Goal: Task Accomplishment & Management: Complete application form

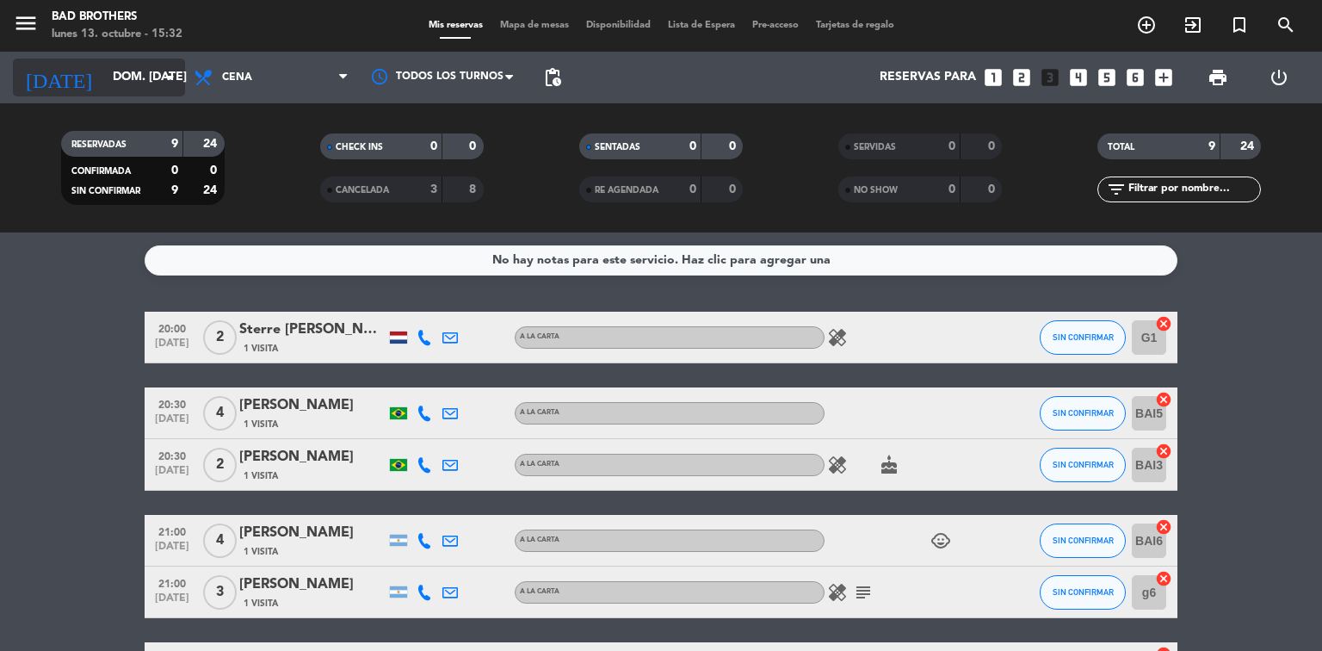
scroll to position [331, 0]
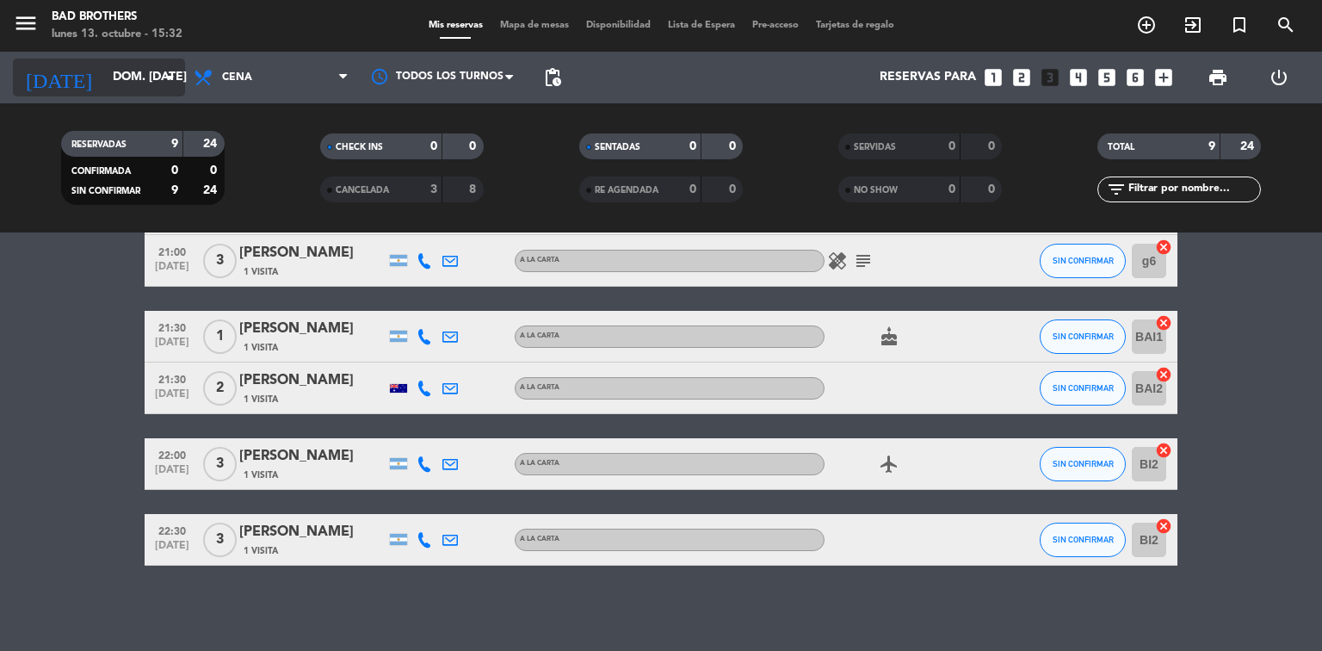
click at [164, 82] on icon "arrow_drop_down" at bounding box center [170, 77] width 21 height 21
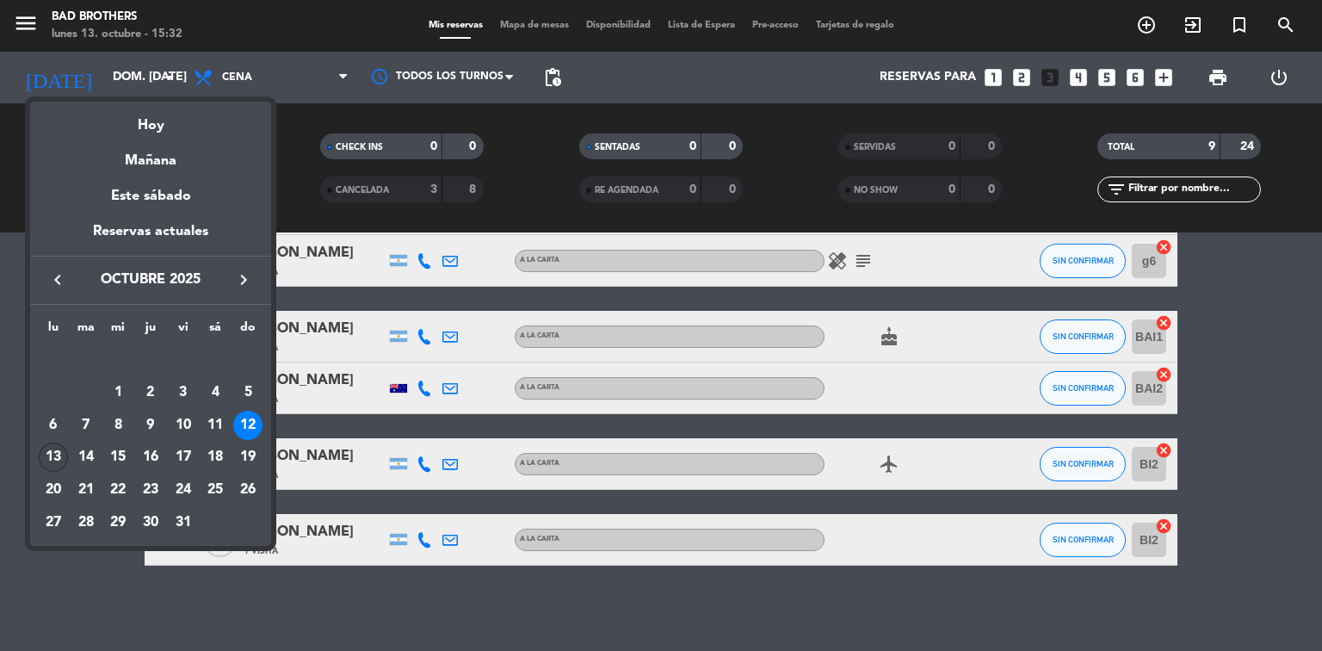
click at [55, 456] on div "13" at bounding box center [53, 456] width 29 height 29
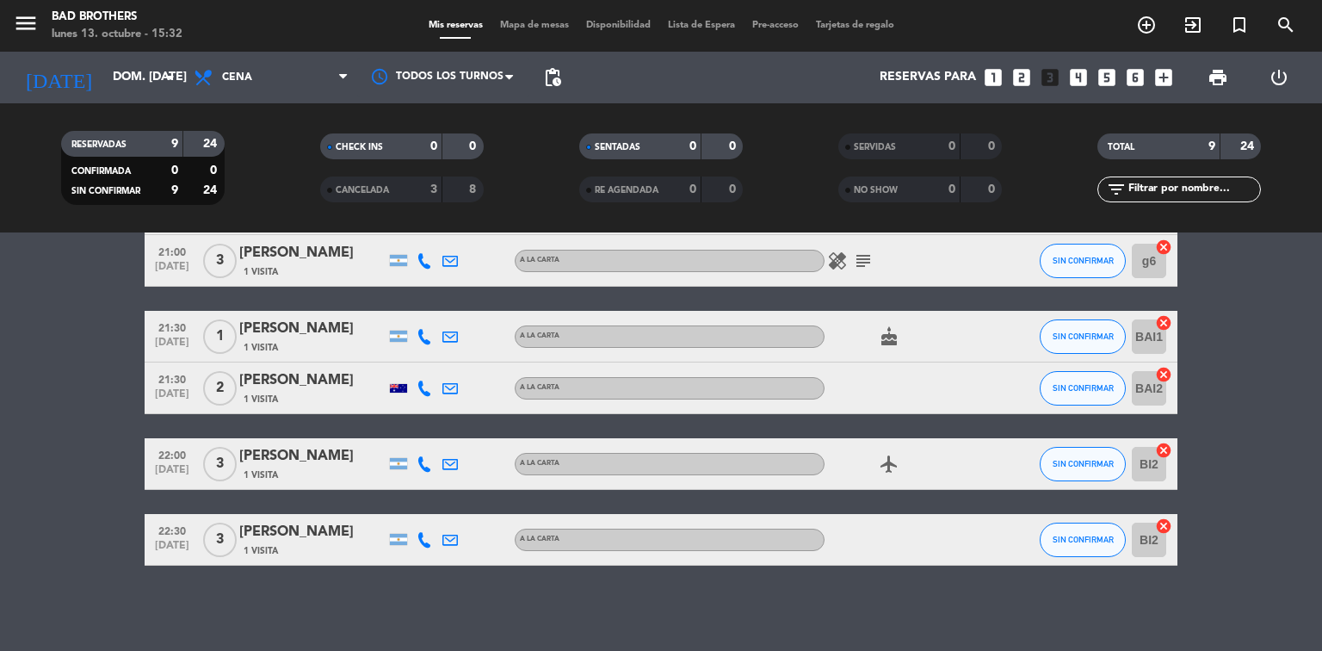
type input "lun. [DATE]"
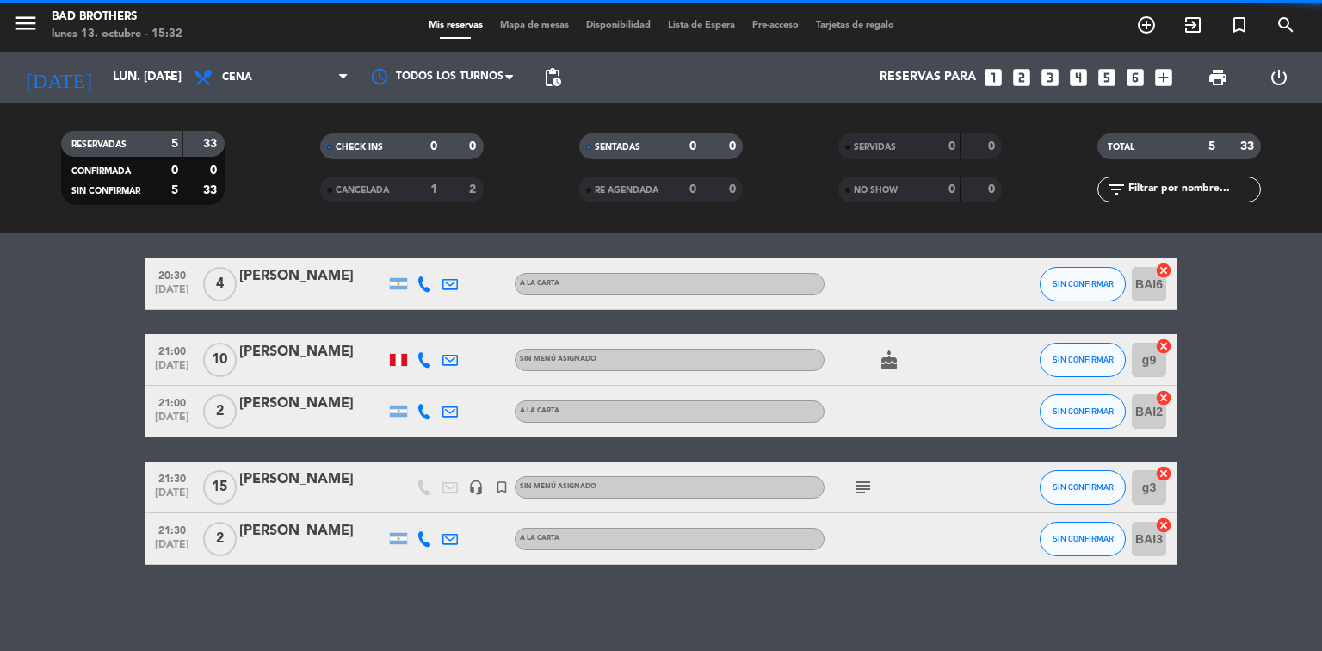
scroll to position [53, 0]
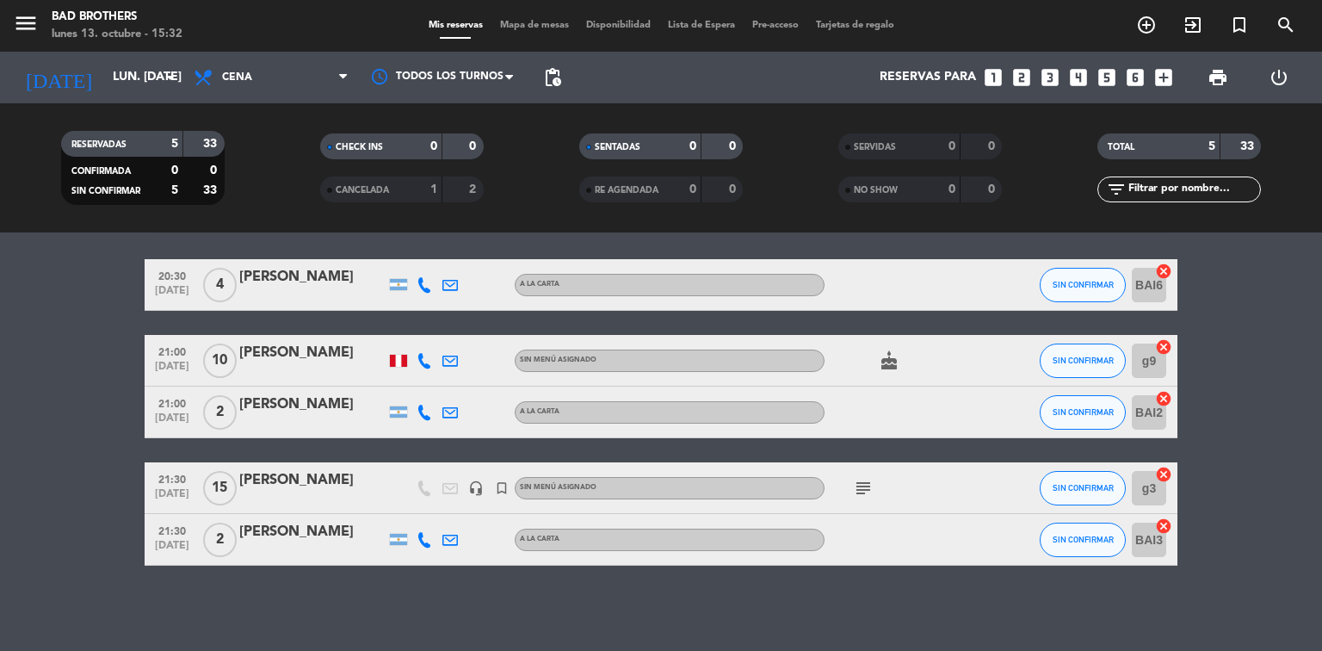
click at [857, 486] on icon "subject" at bounding box center [863, 488] width 21 height 21
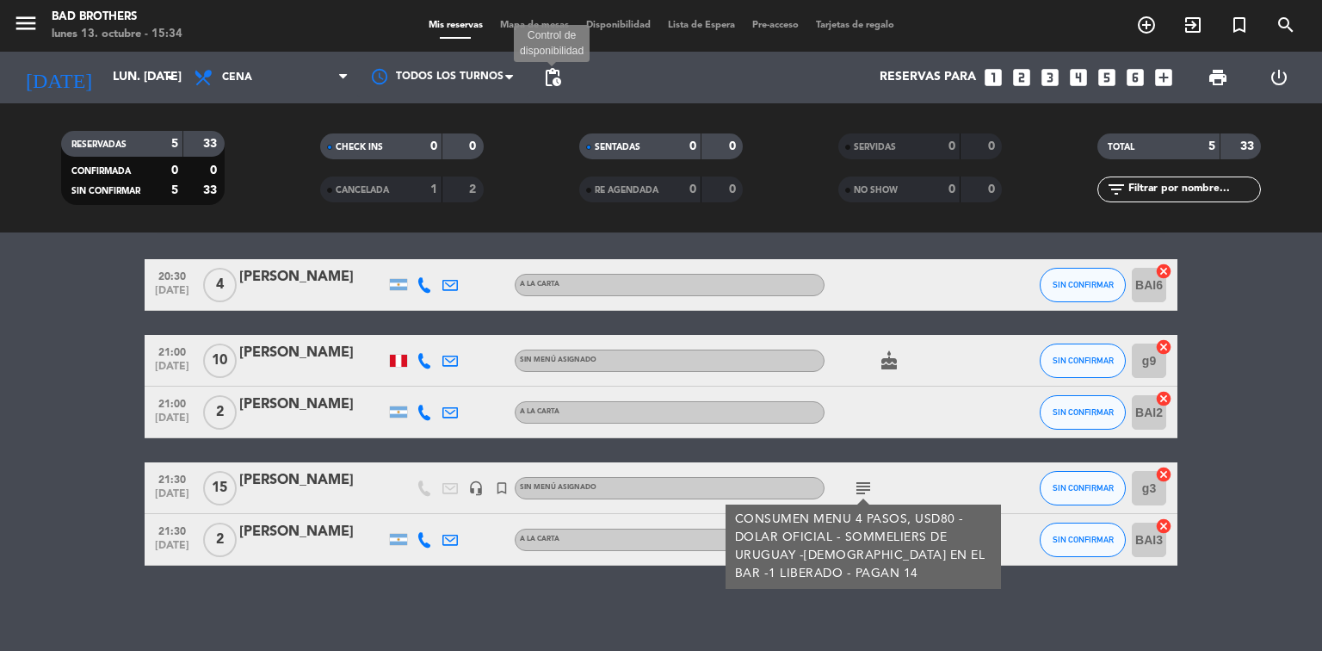
click at [553, 83] on span "pending_actions Control de disponibilidad" at bounding box center [552, 77] width 34 height 34
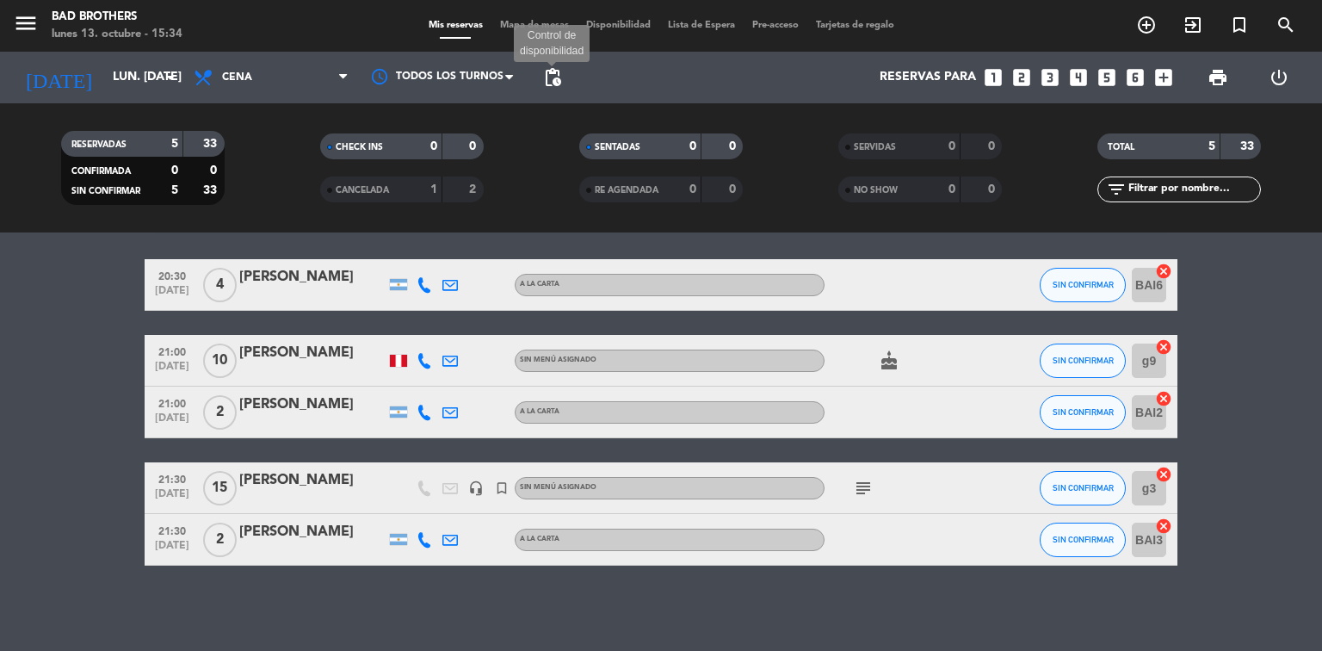
click at [552, 67] on span "pending_actions" at bounding box center [552, 77] width 21 height 21
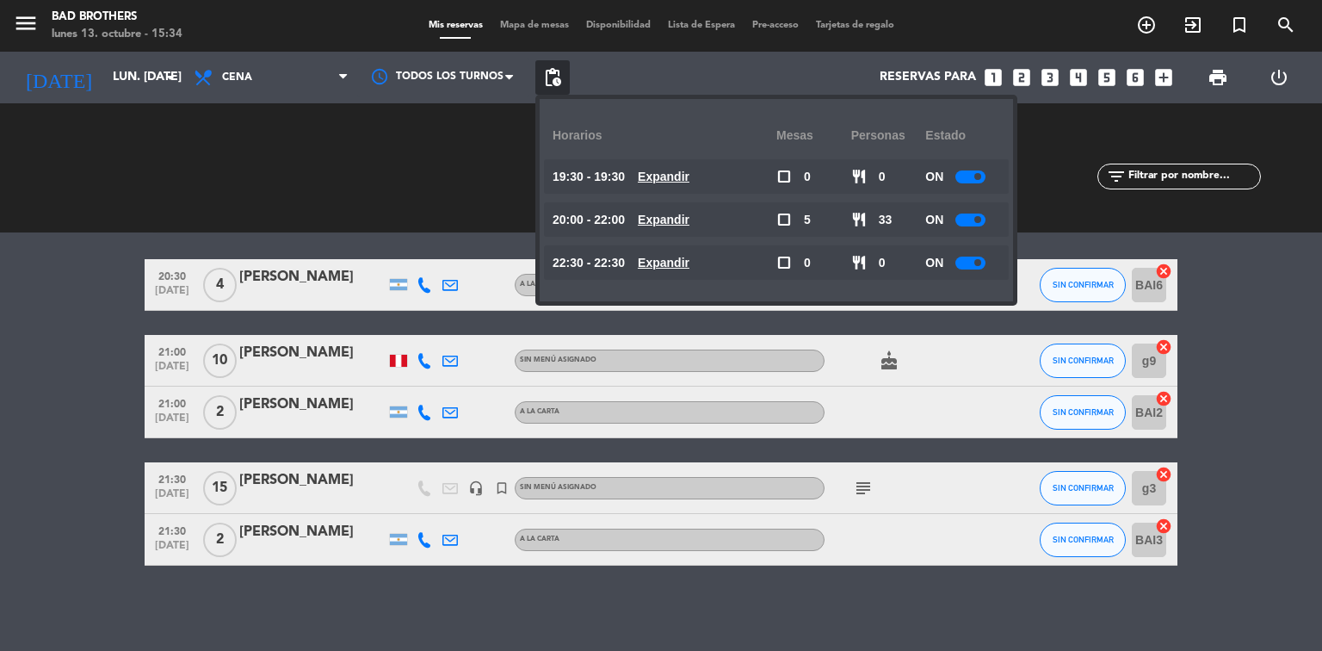
click at [962, 175] on div at bounding box center [970, 176] width 30 height 13
click at [964, 219] on div at bounding box center [970, 219] width 30 height 13
click at [963, 217] on div at bounding box center [970, 219] width 30 height 13
click at [961, 217] on div at bounding box center [970, 219] width 30 height 13
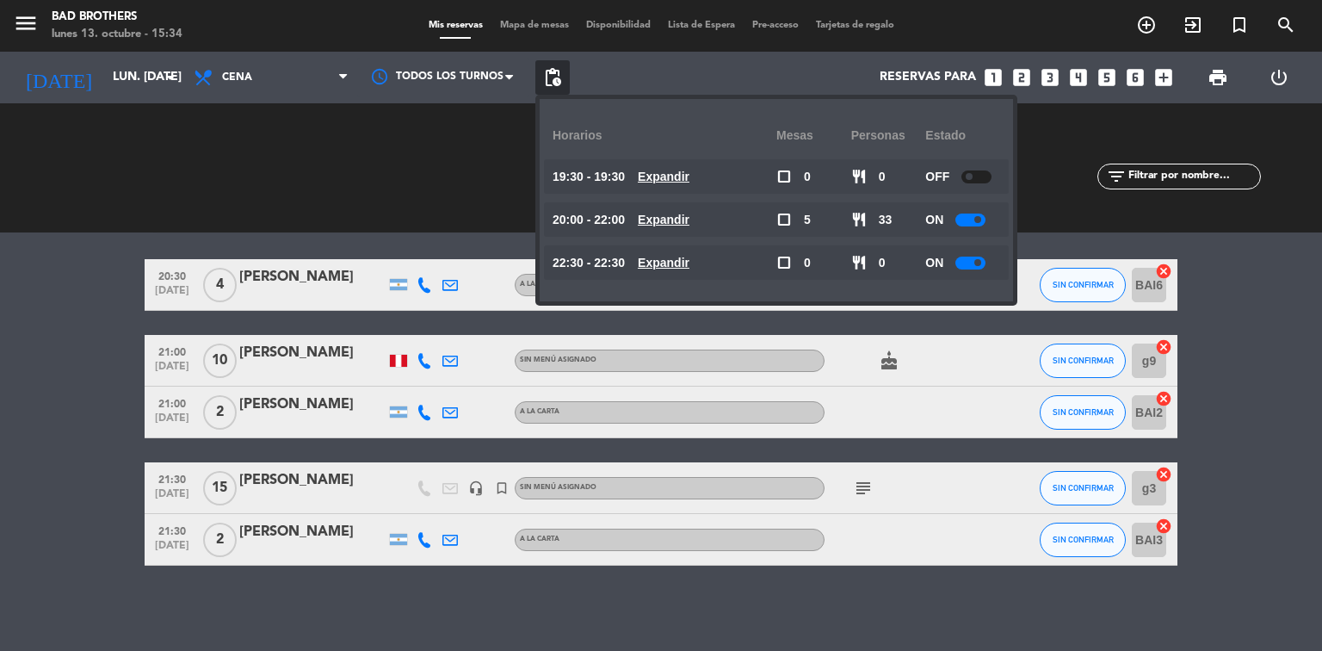
click at [961, 217] on div at bounding box center [970, 219] width 30 height 13
click at [974, 214] on div at bounding box center [970, 219] width 30 height 13
click at [967, 260] on div at bounding box center [970, 263] width 30 height 13
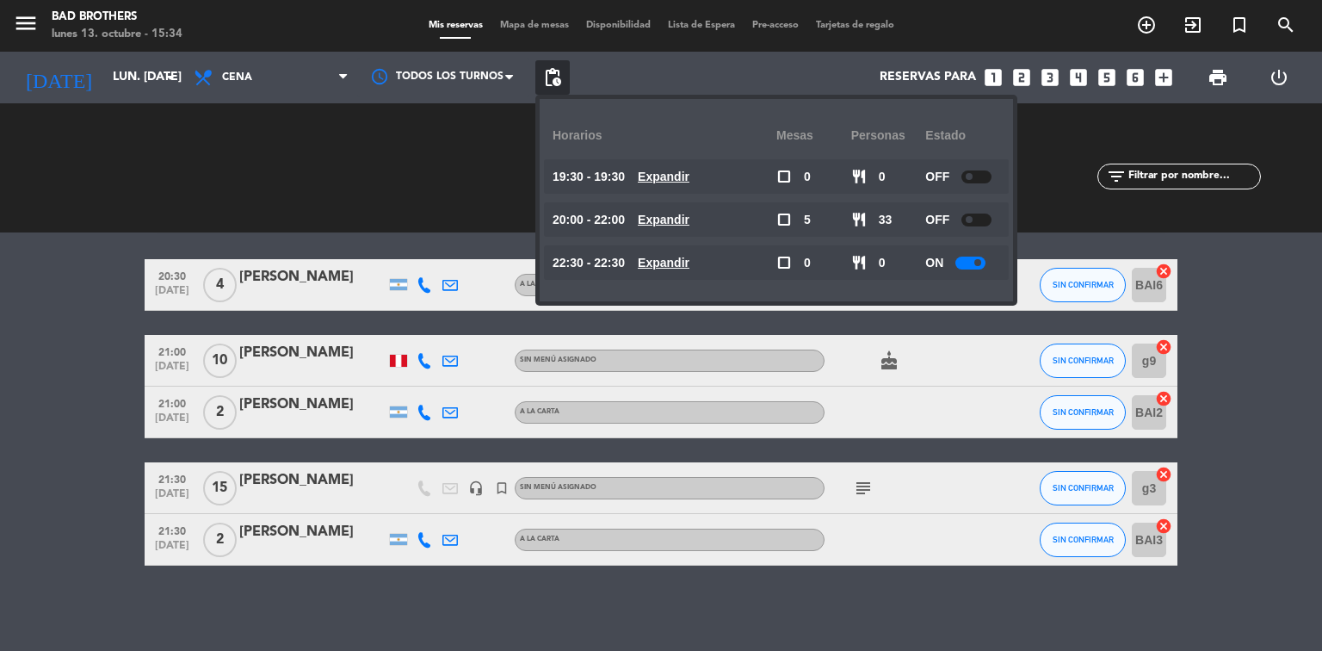
click at [967, 260] on div at bounding box center [970, 263] width 30 height 13
click at [967, 259] on div at bounding box center [970, 263] width 30 height 13
click at [967, 259] on div at bounding box center [976, 263] width 30 height 13
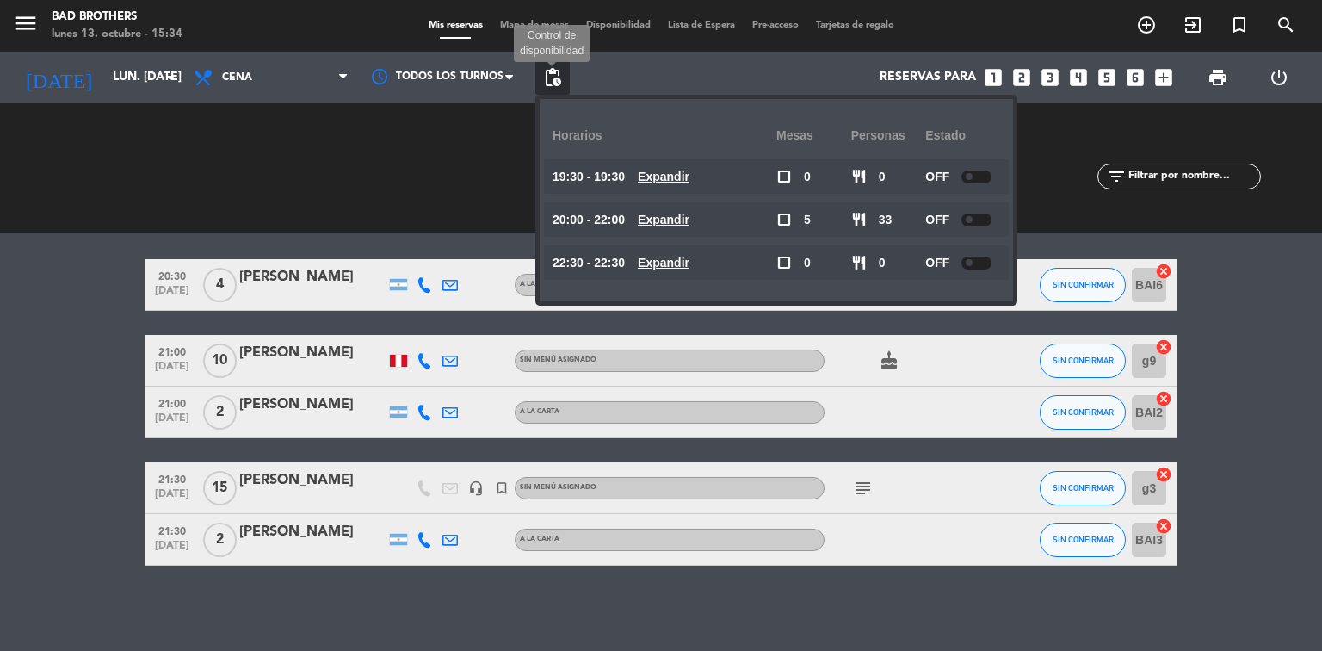
click at [554, 75] on span "pending_actions" at bounding box center [552, 77] width 21 height 21
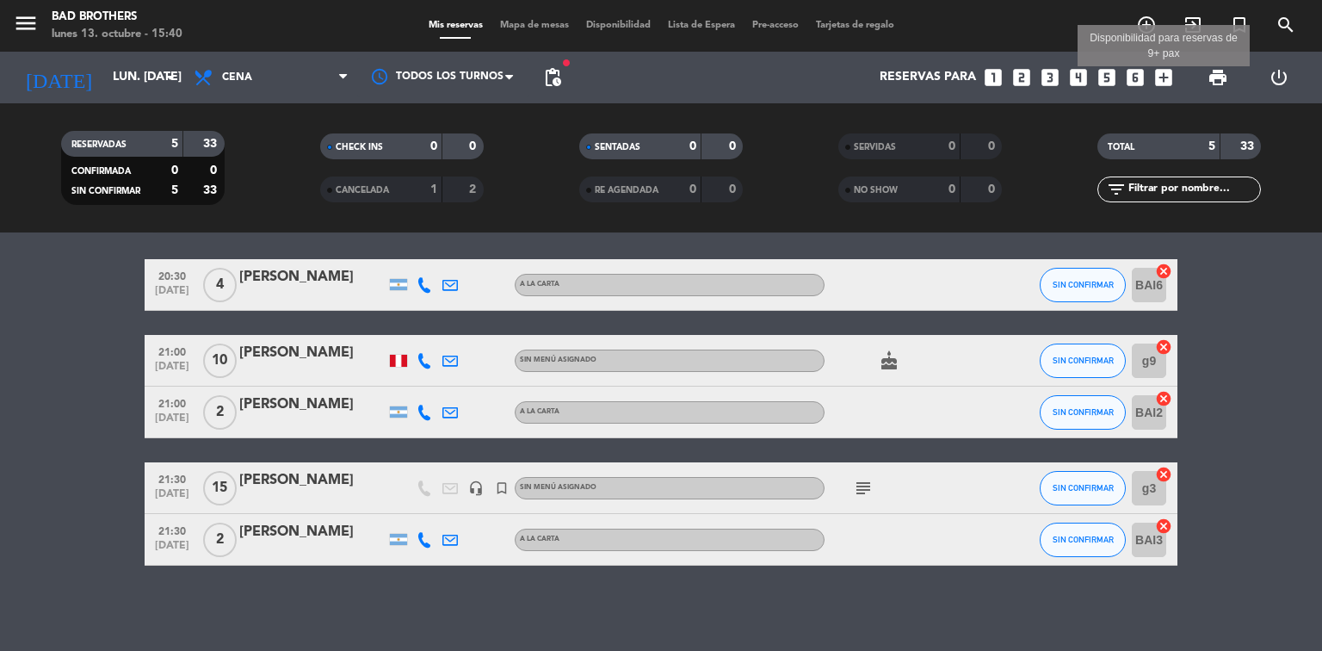
click at [1162, 82] on icon "add_box" at bounding box center [1164, 77] width 22 height 22
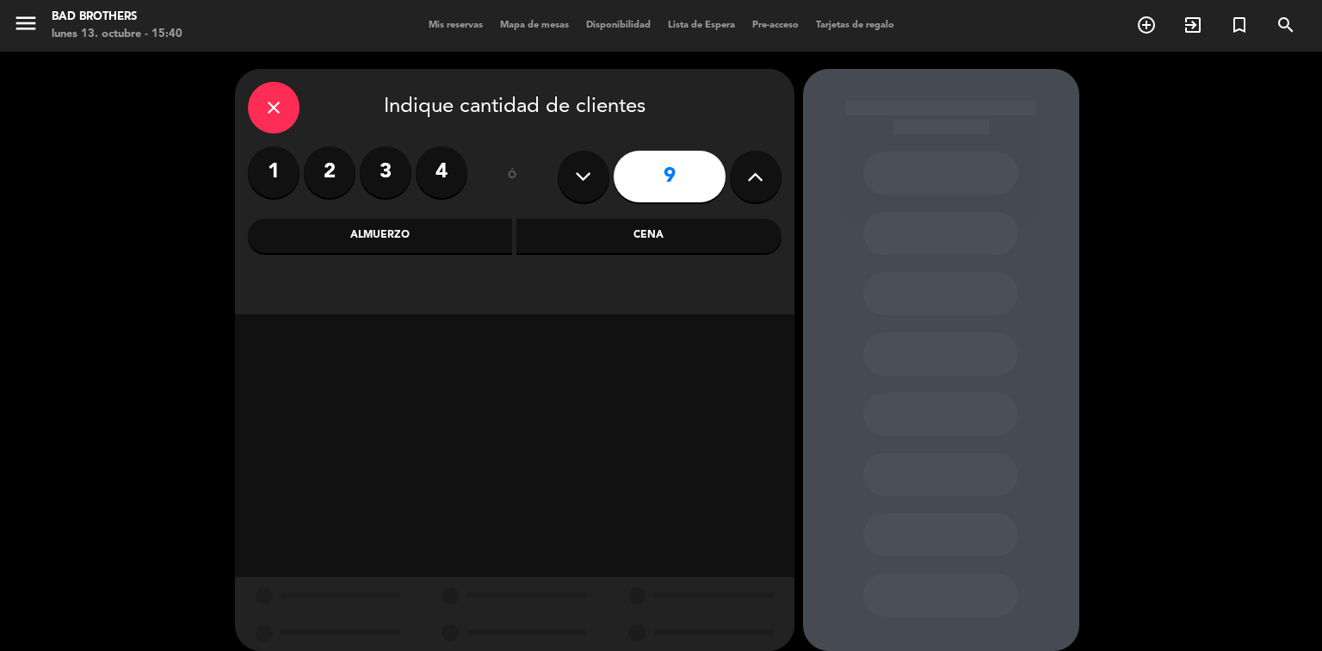
click at [595, 176] on button at bounding box center [584, 177] width 52 height 52
type input "8"
click at [643, 238] on div "Cena" at bounding box center [648, 236] width 265 height 34
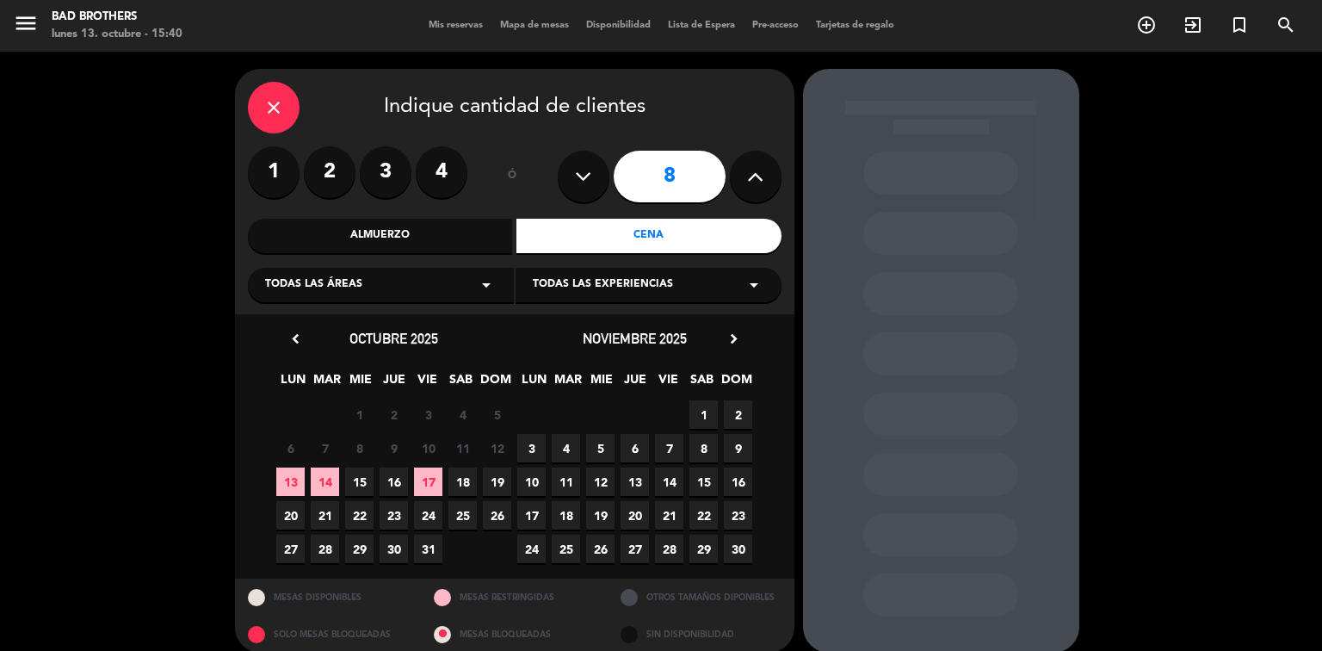
click at [295, 484] on span "13" at bounding box center [290, 481] width 28 height 28
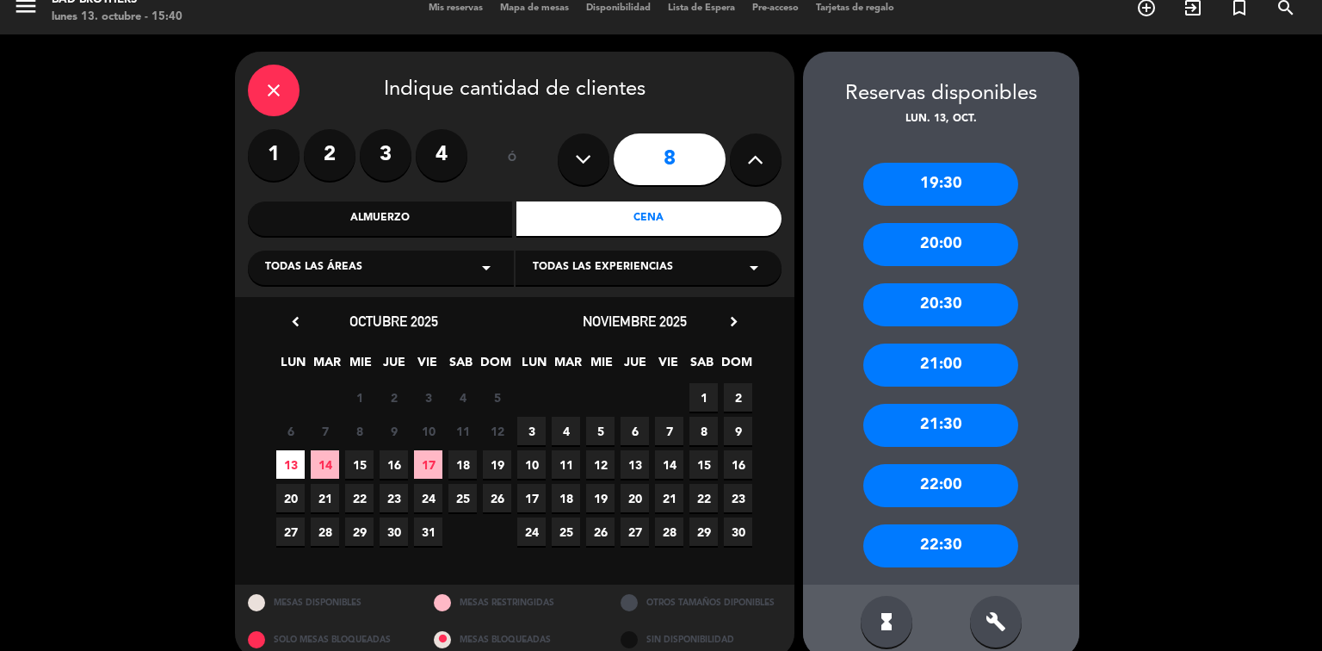
click at [929, 313] on div "20:30" at bounding box center [940, 304] width 155 height 43
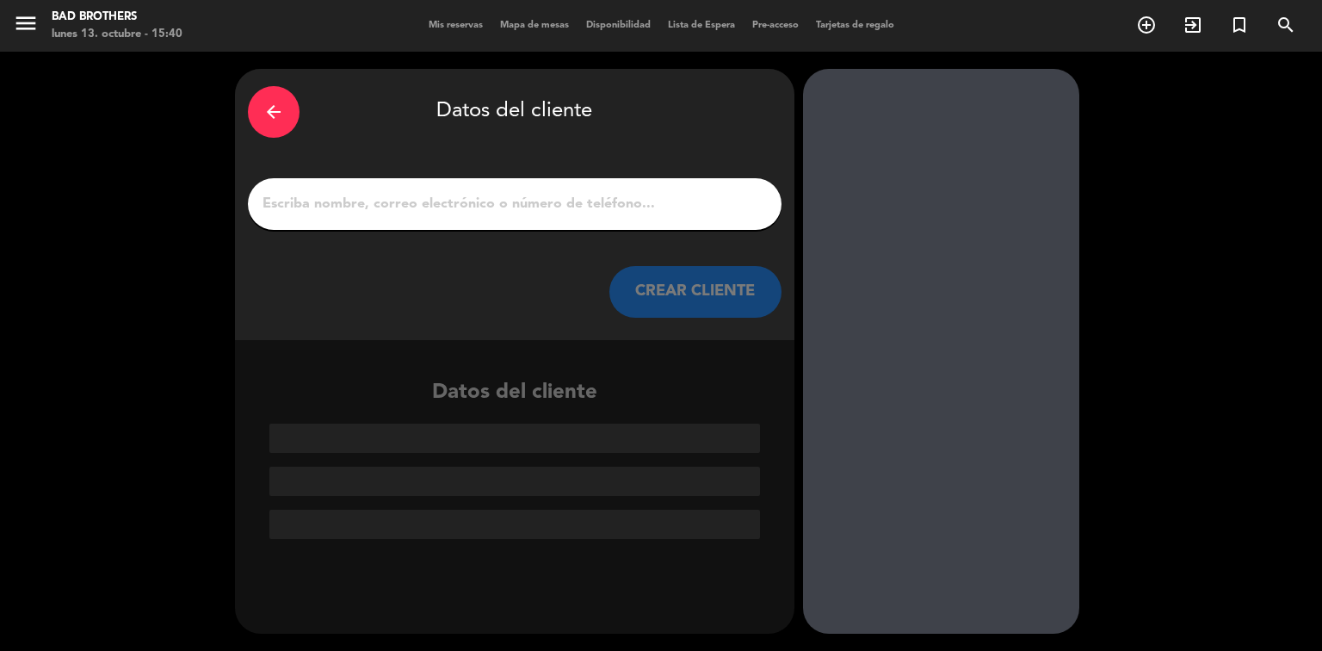
click at [534, 210] on input "1" at bounding box center [515, 204] width 508 height 24
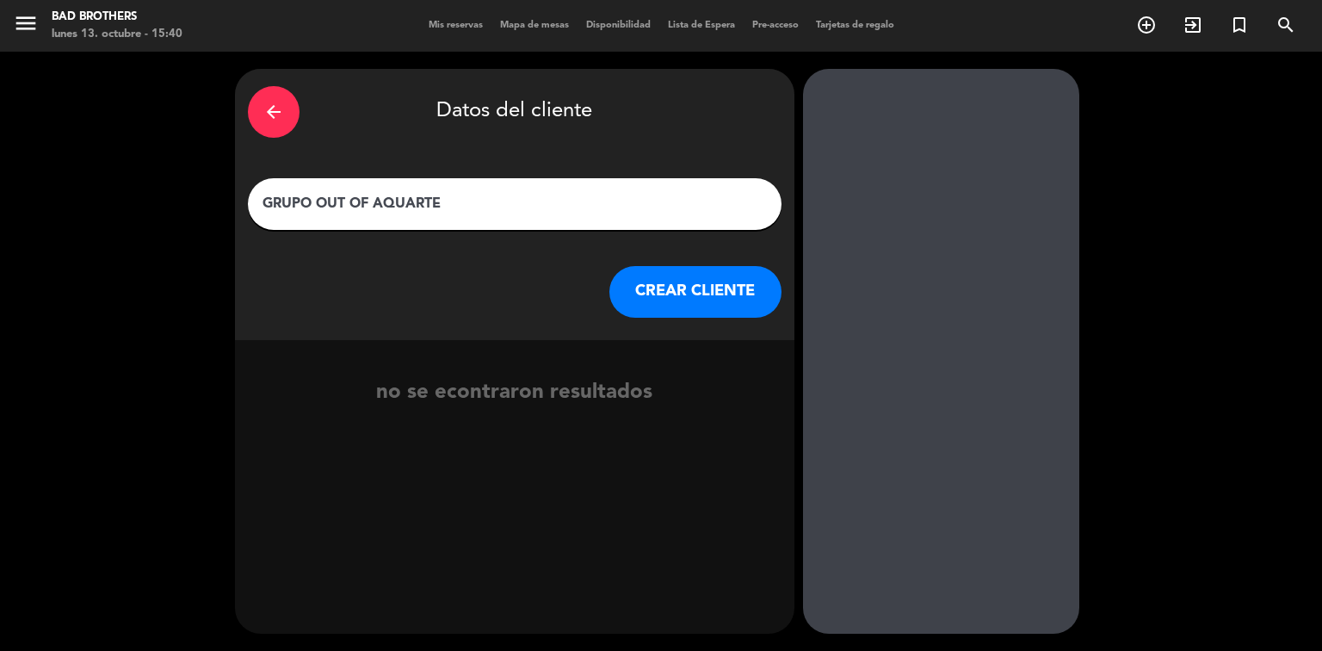
type input "GRUPO OUT OF AQUARTE"
click at [676, 308] on button "CREAR CLIENTE" at bounding box center [695, 292] width 172 height 52
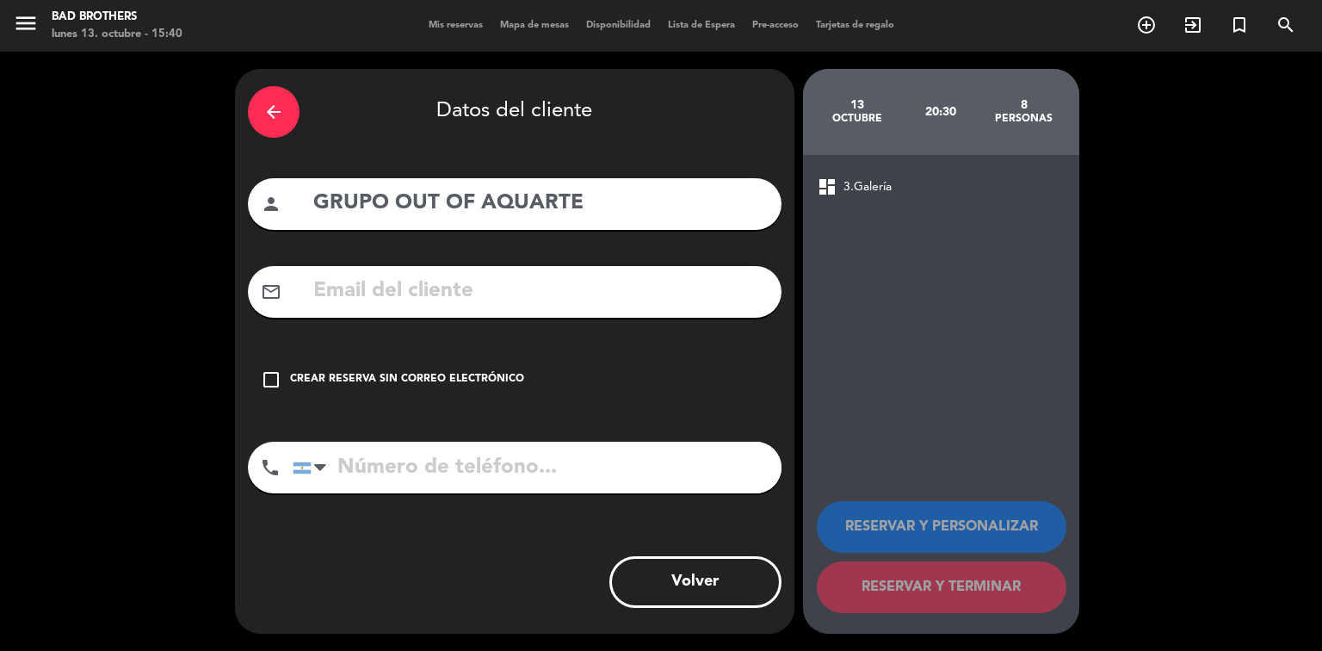
click at [269, 375] on icon "check_box_outline_blank" at bounding box center [271, 379] width 21 height 21
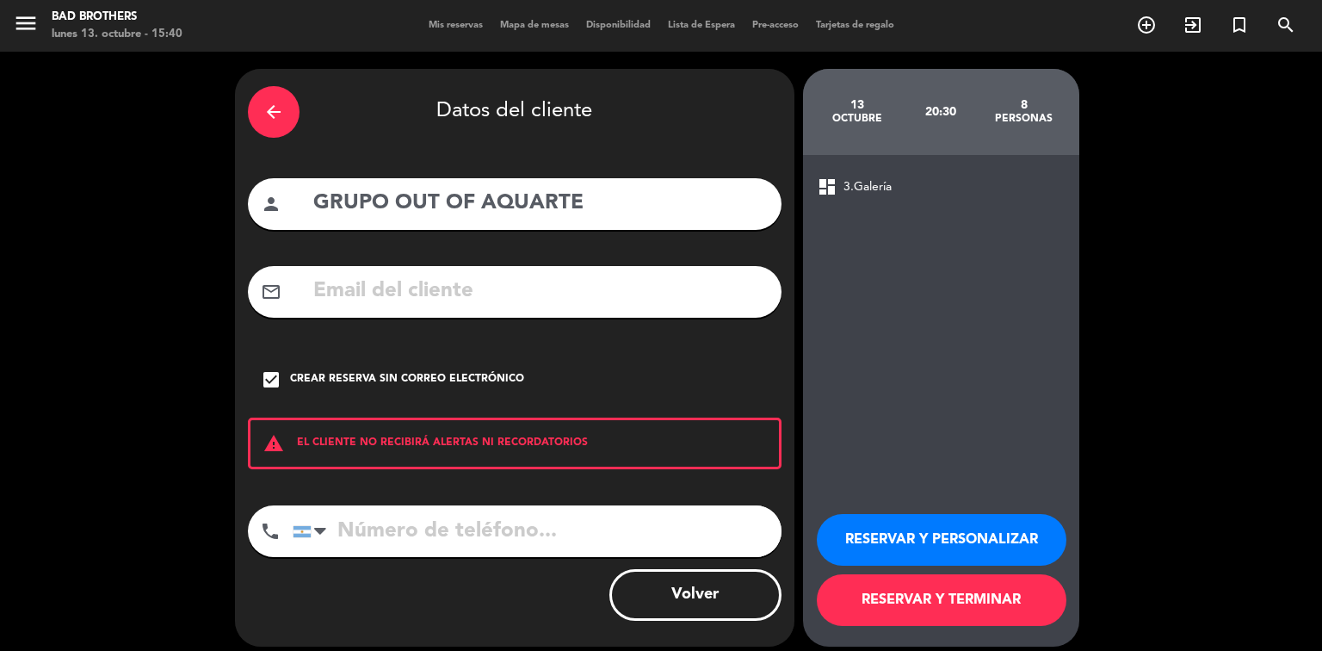
click at [906, 594] on button "RESERVAR Y TERMINAR" at bounding box center [942, 600] width 250 height 52
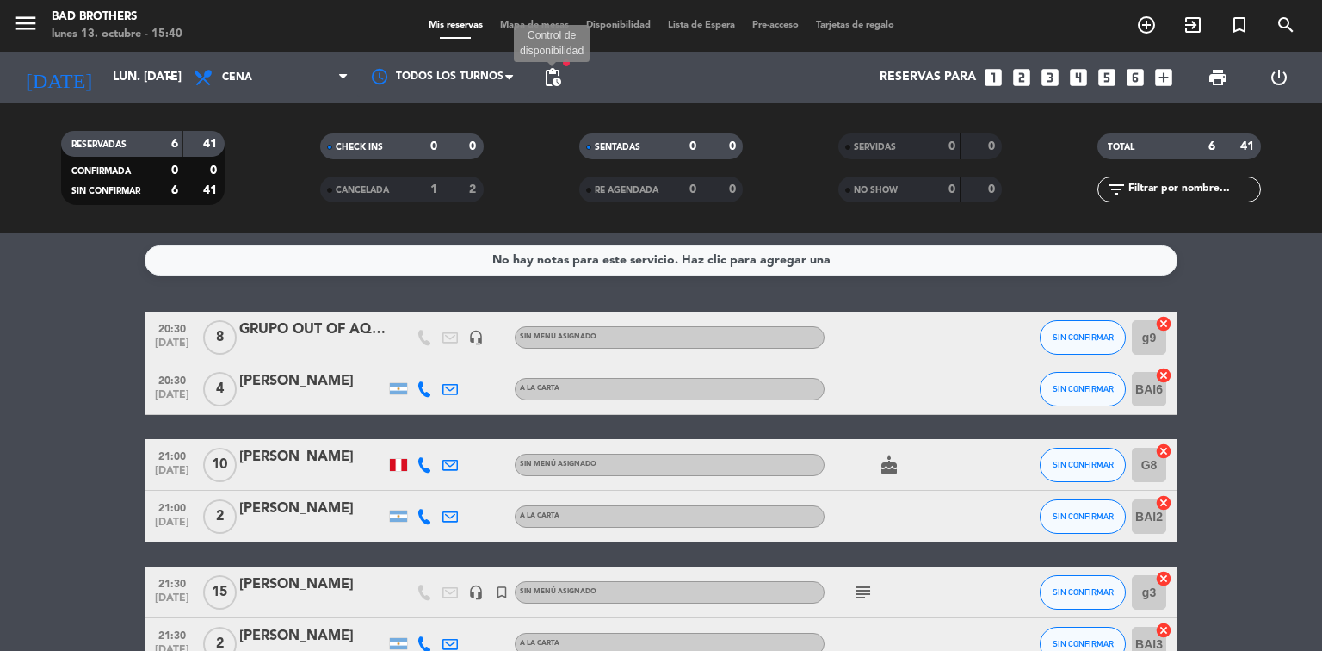
click at [554, 76] on span "pending_actions" at bounding box center [552, 77] width 21 height 21
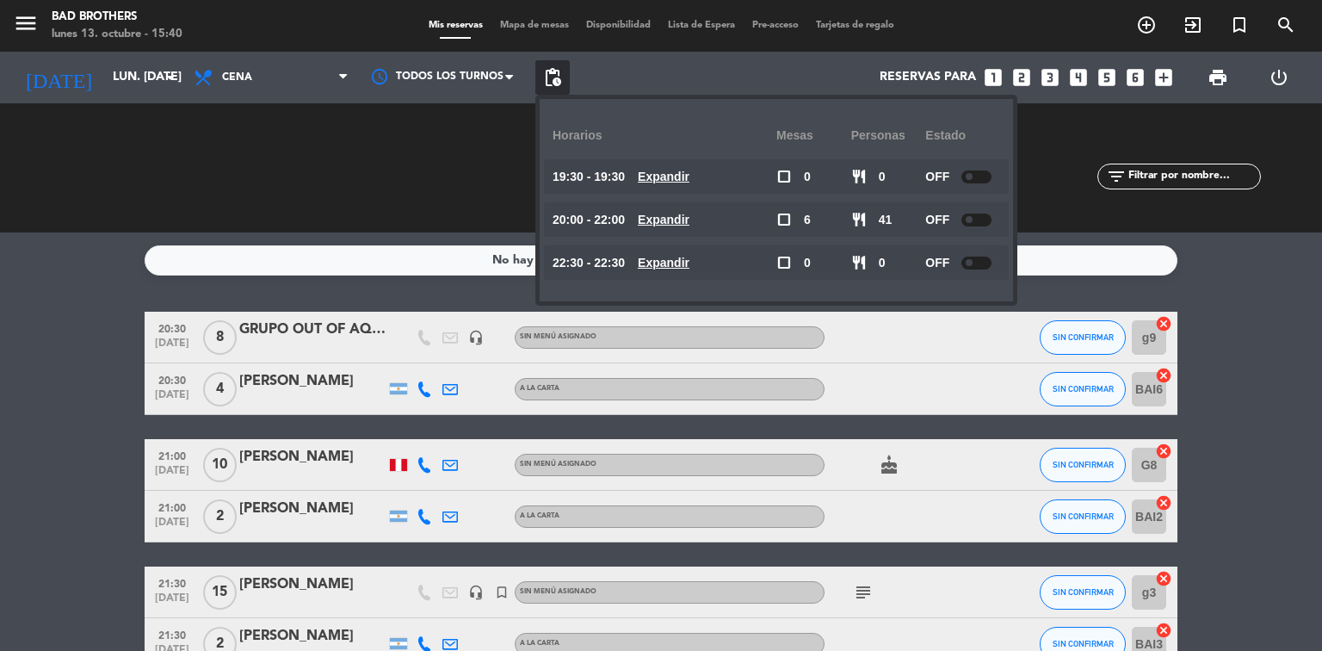
click at [554, 76] on span "pending_actions" at bounding box center [552, 77] width 21 height 21
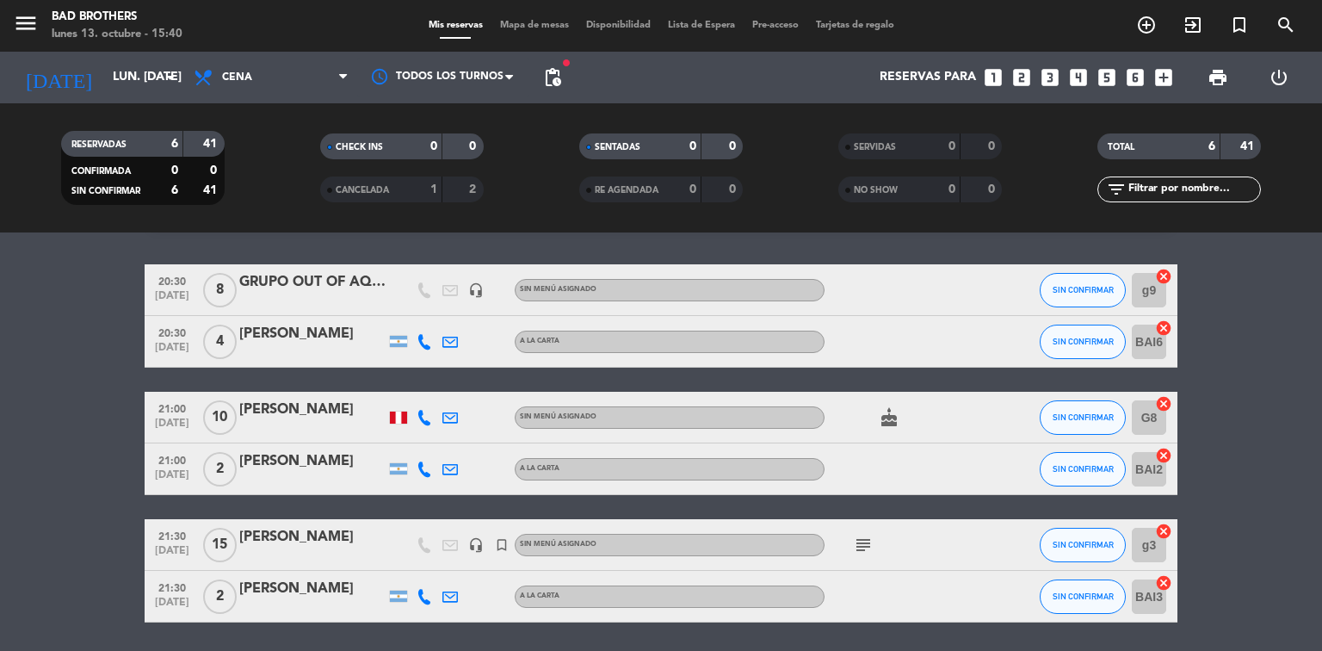
scroll to position [69, 0]
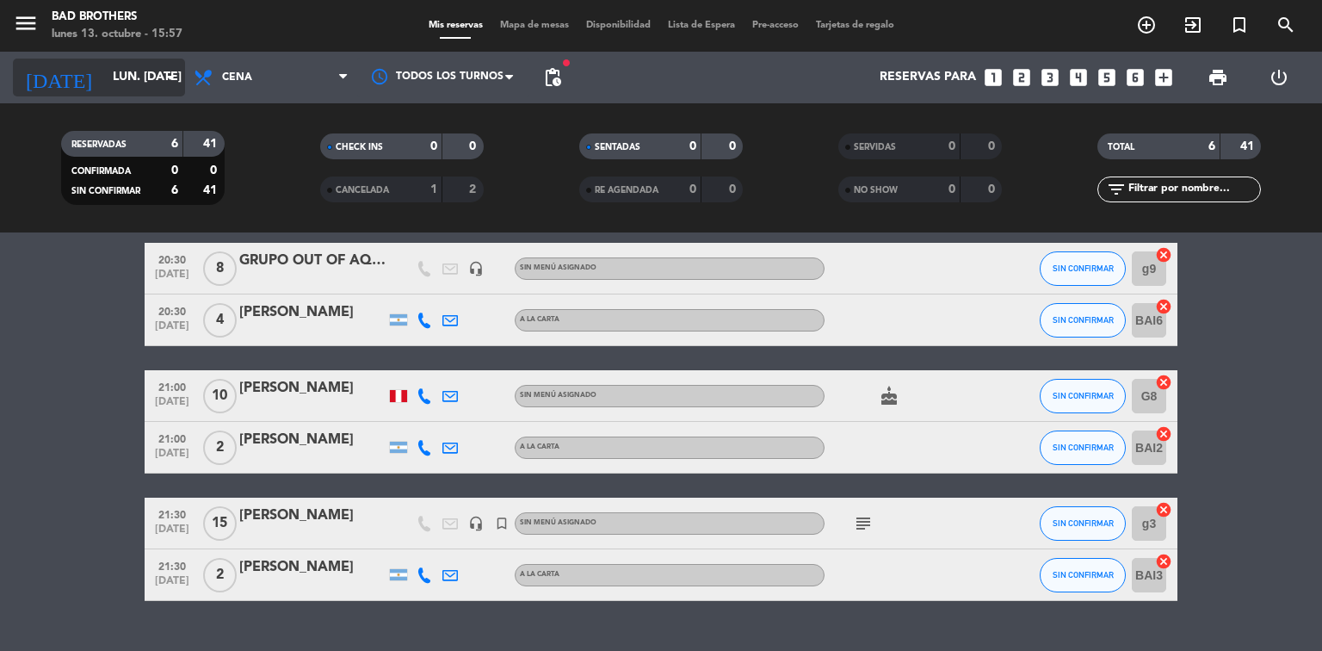
click at [176, 80] on icon "arrow_drop_down" at bounding box center [170, 77] width 21 height 21
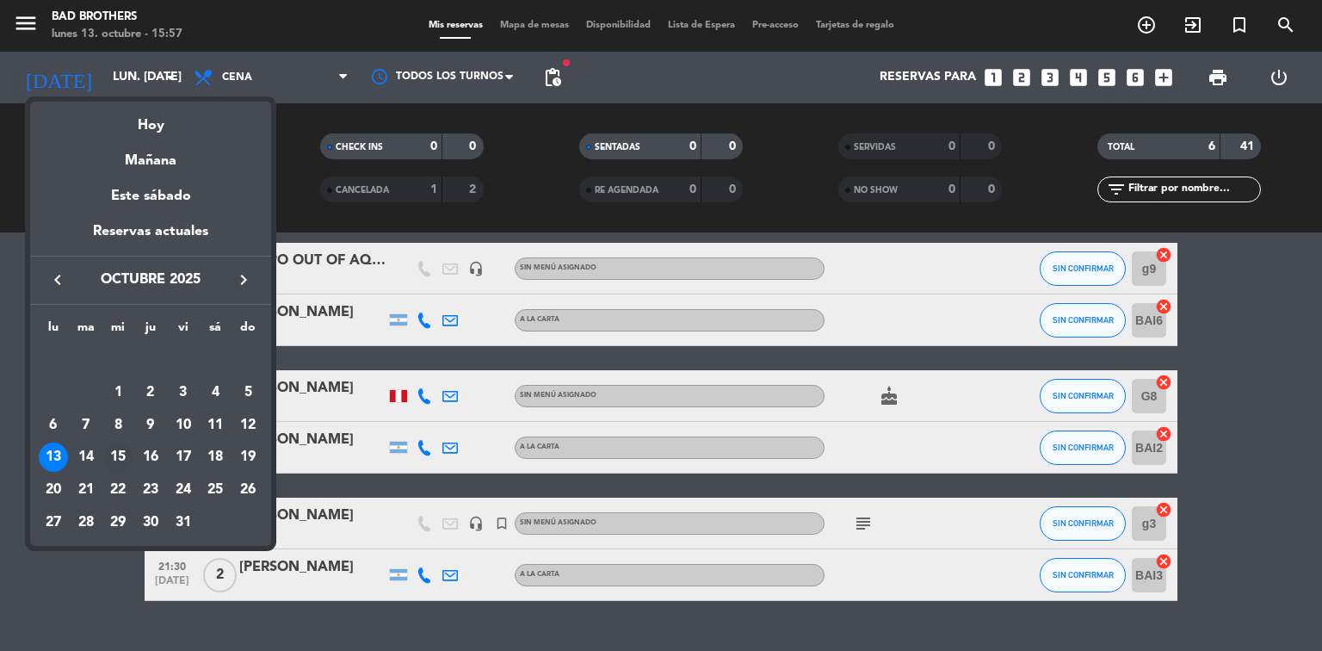
click at [112, 454] on div "15" at bounding box center [117, 456] width 29 height 29
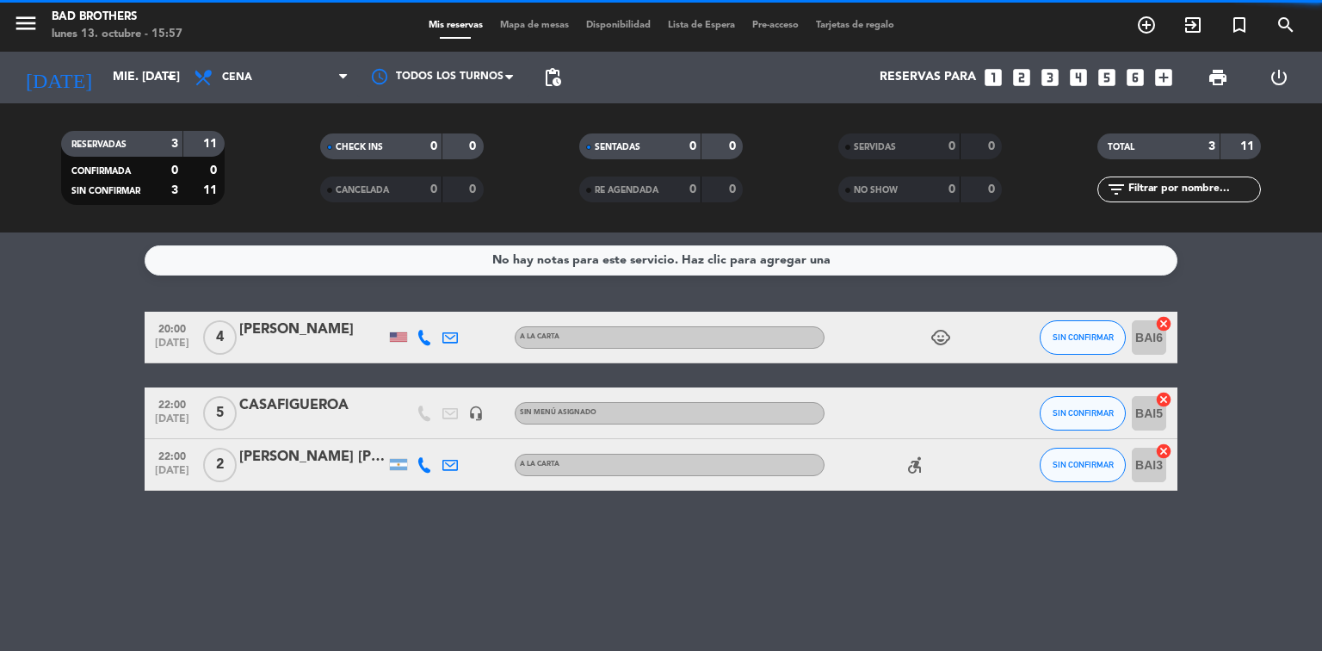
scroll to position [0, 0]
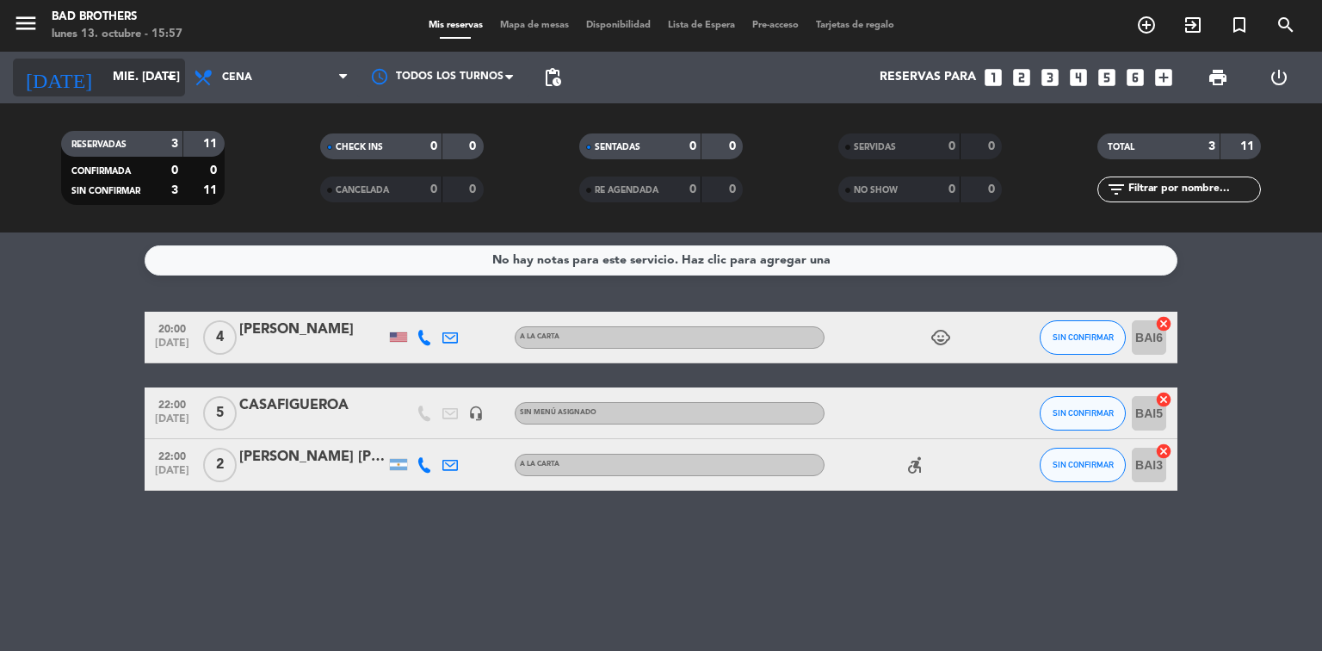
click at [165, 71] on icon "arrow_drop_down" at bounding box center [170, 77] width 21 height 21
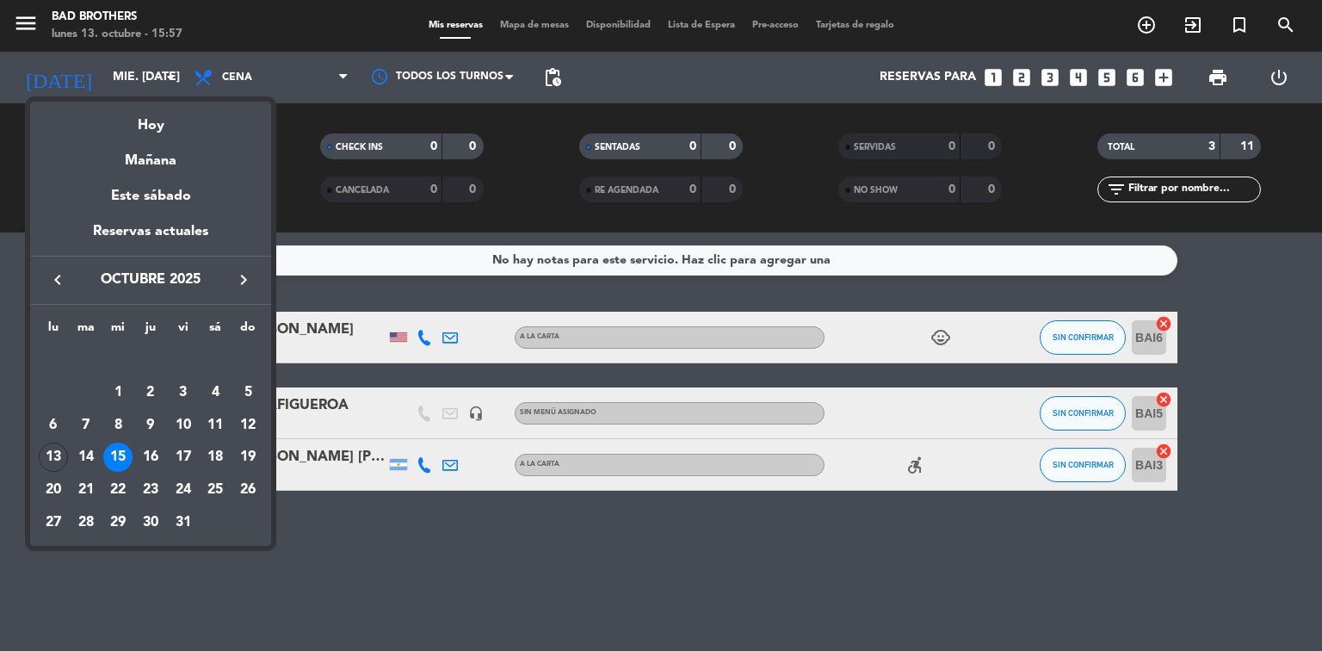
click at [153, 454] on div "16" at bounding box center [150, 456] width 29 height 29
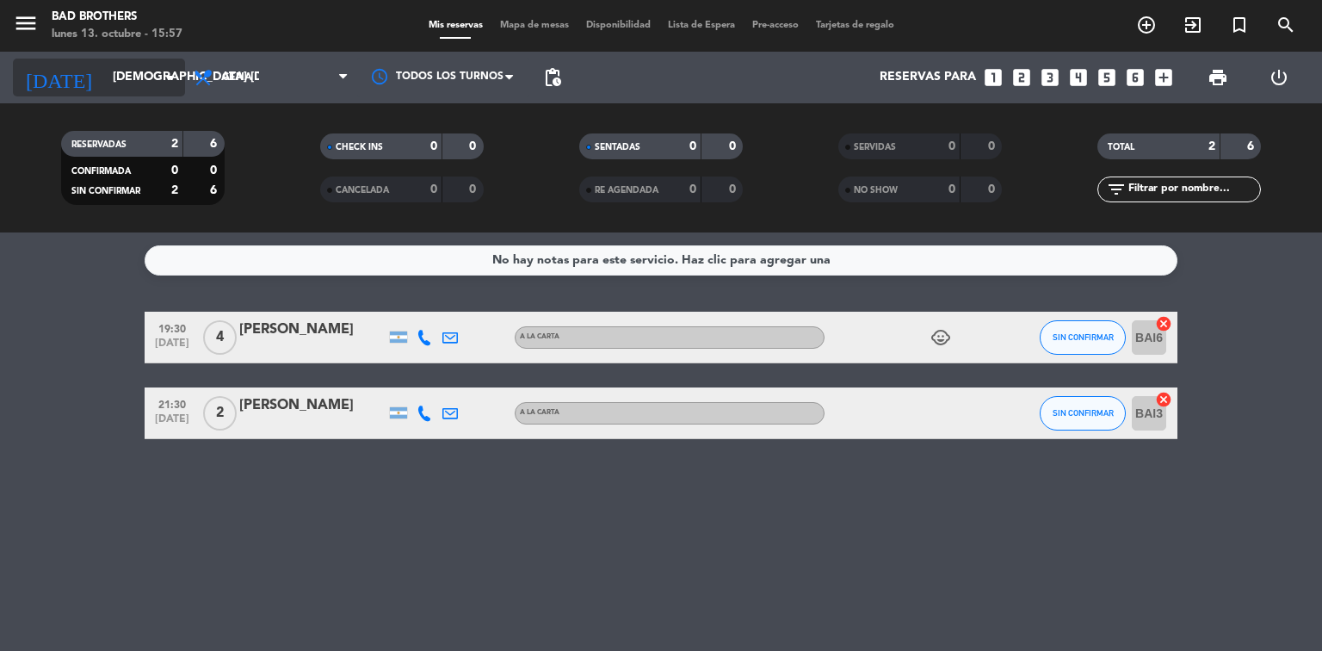
click at [176, 74] on icon "arrow_drop_down" at bounding box center [170, 77] width 21 height 21
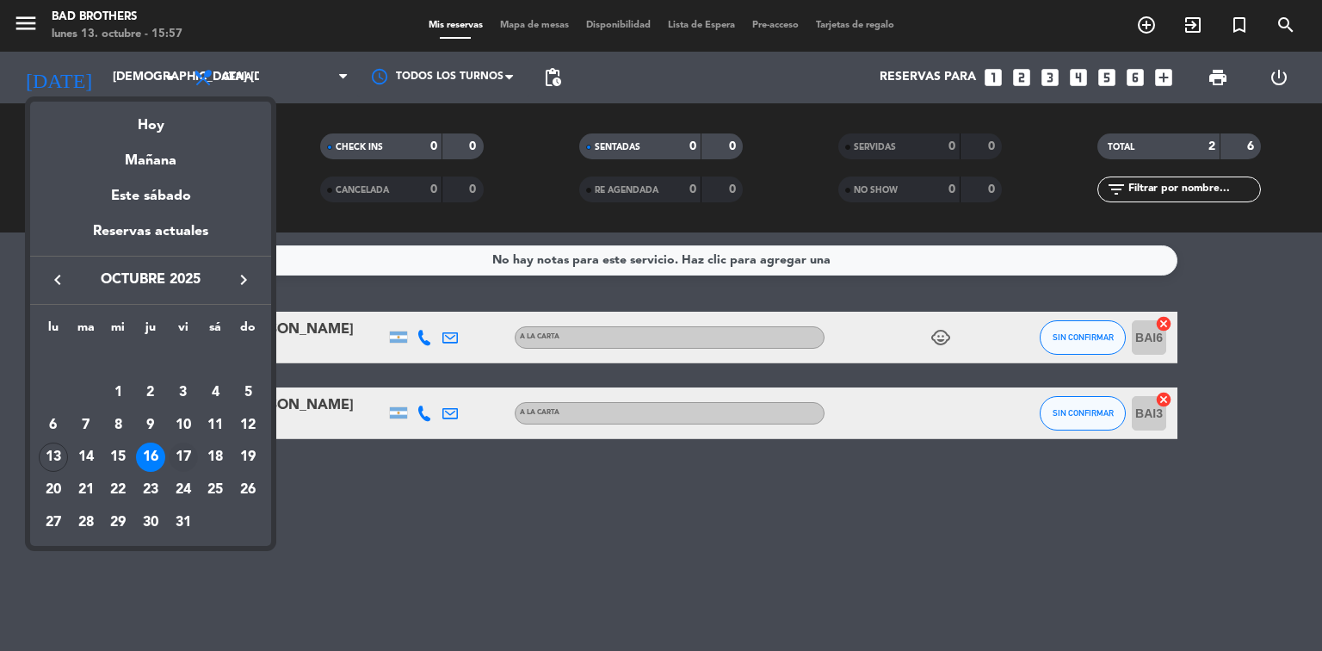
click at [183, 451] on div "17" at bounding box center [183, 456] width 29 height 29
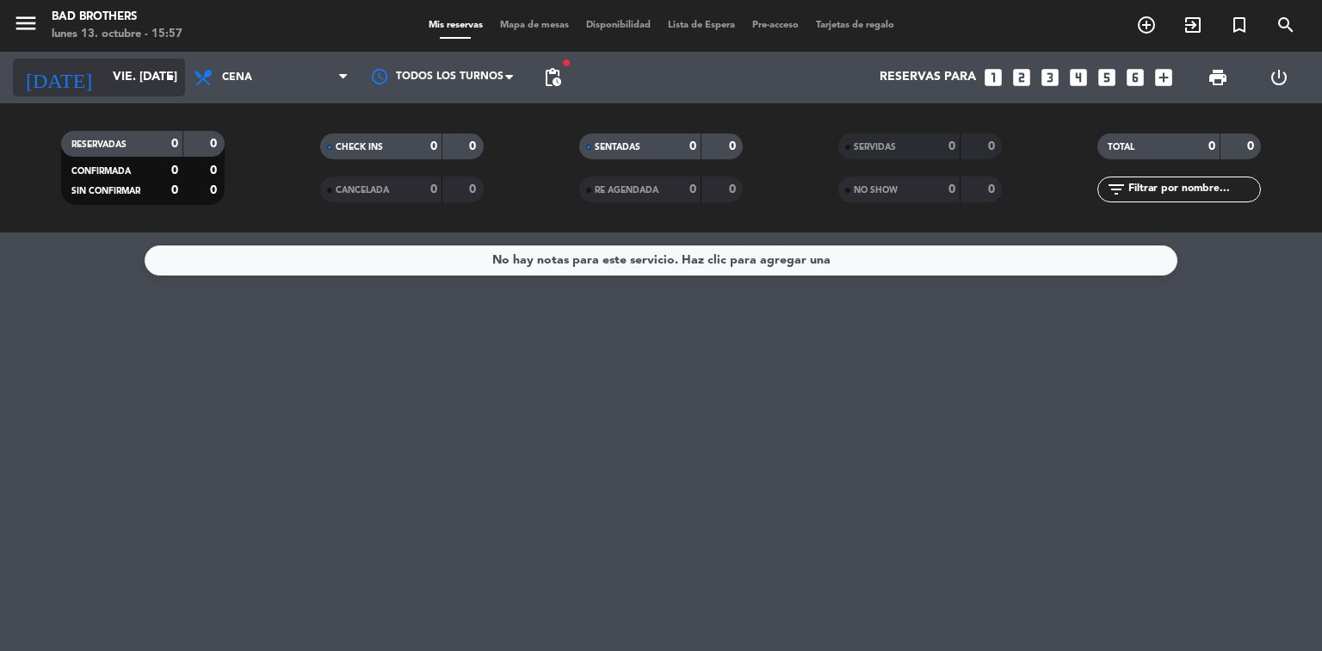
click at [164, 76] on icon "arrow_drop_down" at bounding box center [170, 77] width 21 height 21
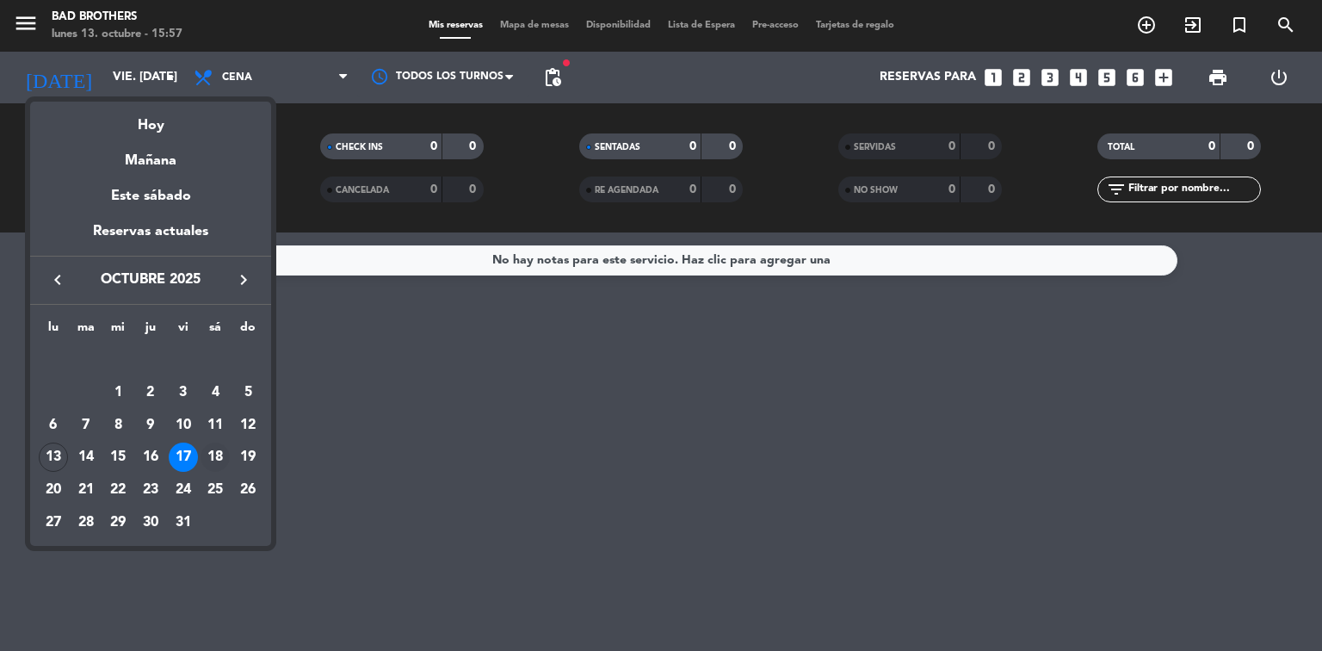
click at [217, 461] on div "18" at bounding box center [215, 456] width 29 height 29
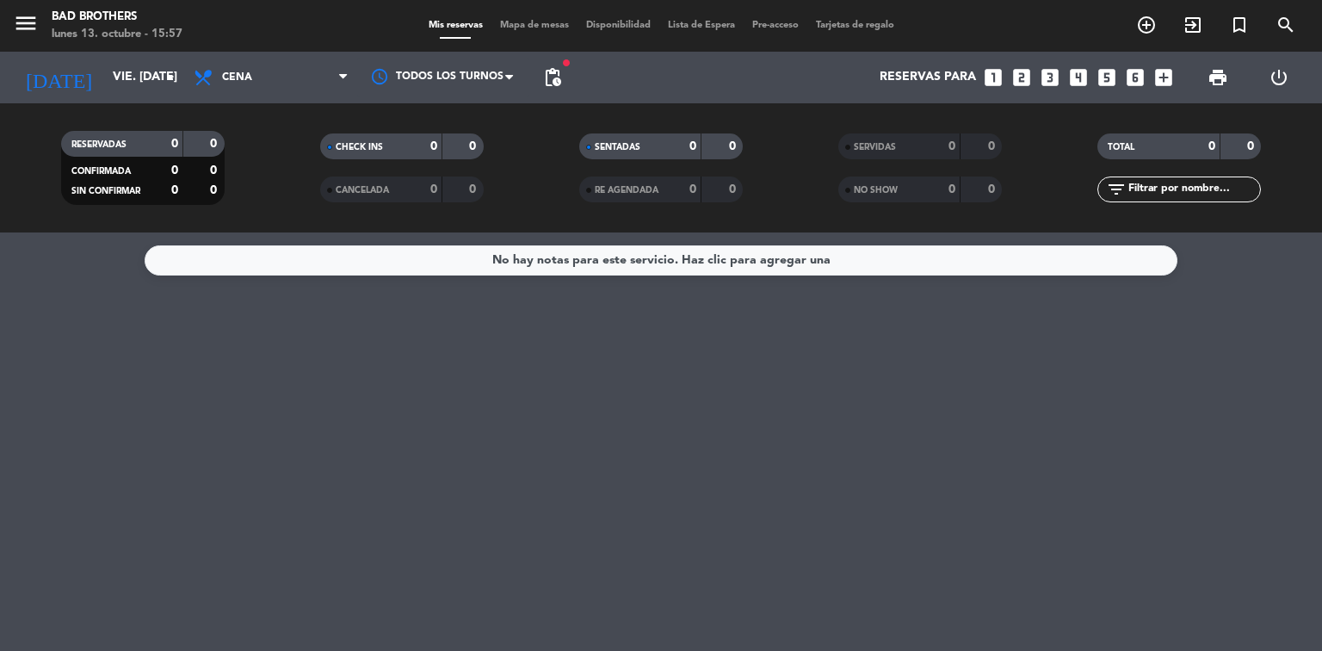
type input "sáb. [DATE]"
